Goal: Task Accomplishment & Management: Complete application form

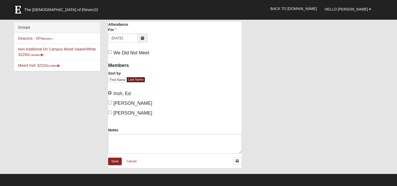
click at [109, 92] on input "Irish, Ed" at bounding box center [109, 92] width 3 height 3
checkbox input "true"
click at [110, 111] on input "[PERSON_NAME]" at bounding box center [109, 111] width 3 height 3
checkbox input "true"
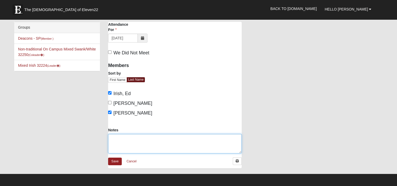
click at [121, 144] on textarea "Notes" at bounding box center [175, 143] width 134 height 19
click at [130, 138] on textarea "Notes" at bounding box center [175, 143] width 134 height 19
paste textarea "Volunteers - 2 (Ed & [PERSON_NAME]) Residents - 13 ([PERSON_NAME], [PERSON_NAME…"
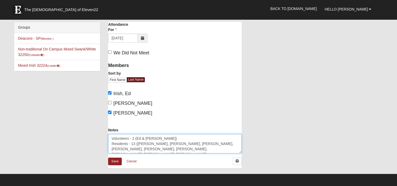
scroll to position [3, 0]
type textarea "Volunteers - 2 (Ed & [PERSON_NAME]) Residents - 13 ([PERSON_NAME], [PERSON_NAME…"
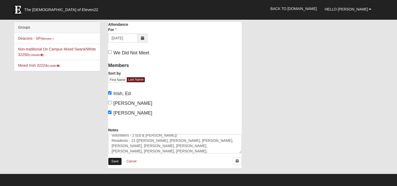
click at [115, 162] on link "Save" at bounding box center [115, 161] width 14 height 8
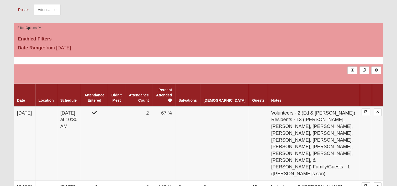
scroll to position [184, 0]
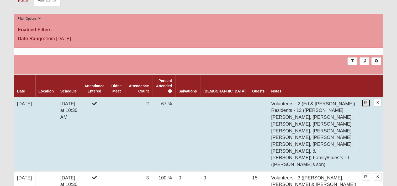
click at [367, 99] on link at bounding box center [366, 103] width 9 height 8
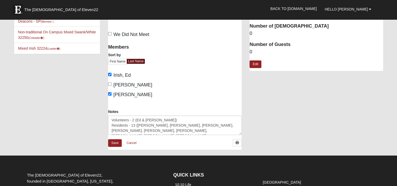
scroll to position [26, 0]
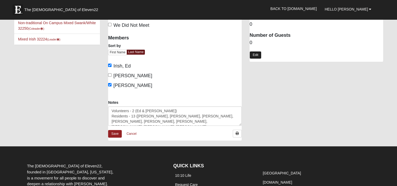
click at [254, 54] on link "Edit" at bounding box center [255, 55] width 12 height 8
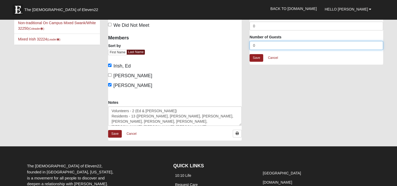
drag, startPoint x: 256, startPoint y: 45, endPoint x: 245, endPoint y: 44, distance: 10.8
click at [245, 44] on div "The Windsor at San Pablo Attendance Attendance For 8/17/2025 Schedule Attendanc…" at bounding box center [245, 71] width 283 height 150
type input "14"
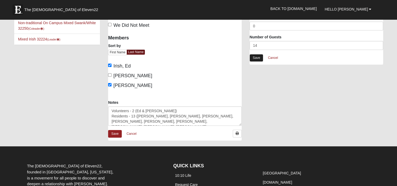
click at [258, 56] on link "Save" at bounding box center [256, 58] width 14 height 8
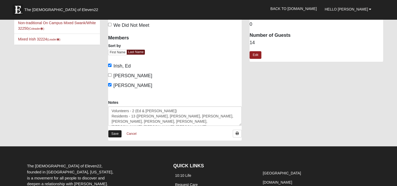
click at [117, 135] on link "Save" at bounding box center [115, 134] width 14 height 8
